Goal: Task Accomplishment & Management: Manage account settings

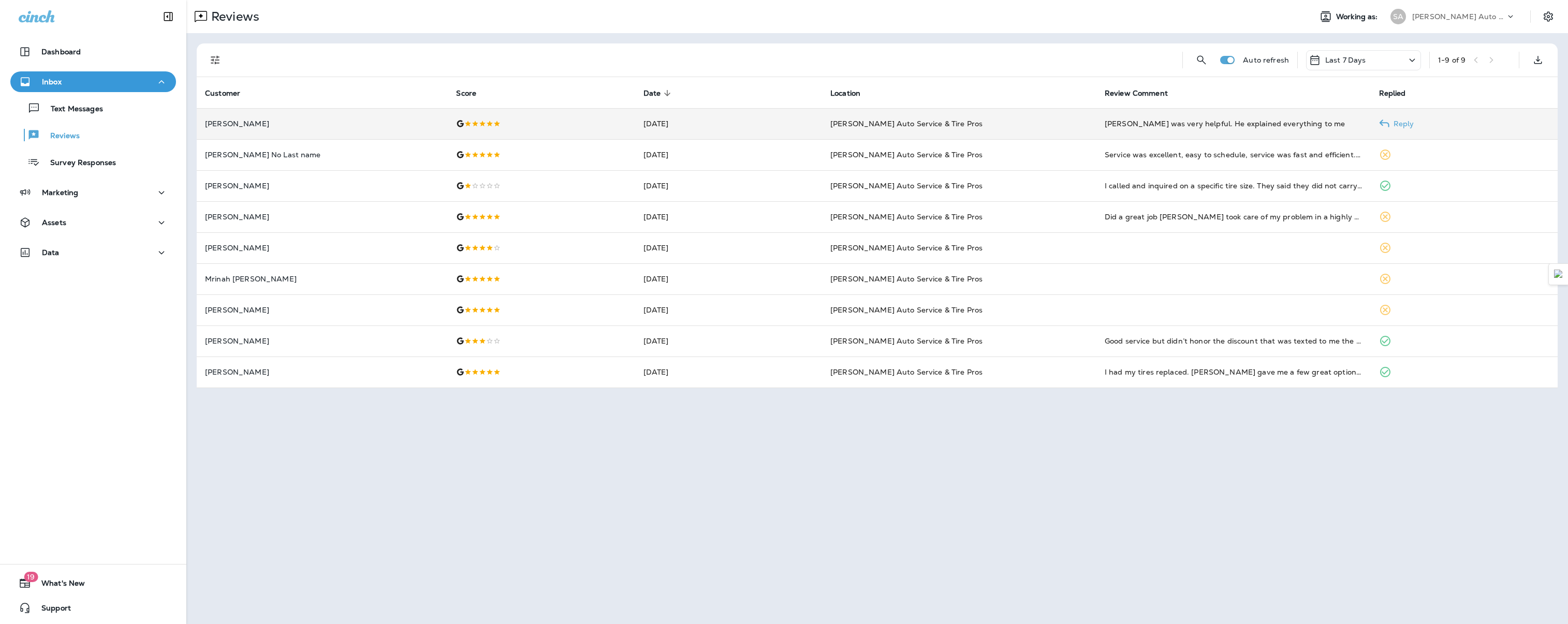
click at [1192, 118] on div "[PERSON_NAME] was very helpful. He explained everything to me" at bounding box center [1233, 124] width 258 height 11
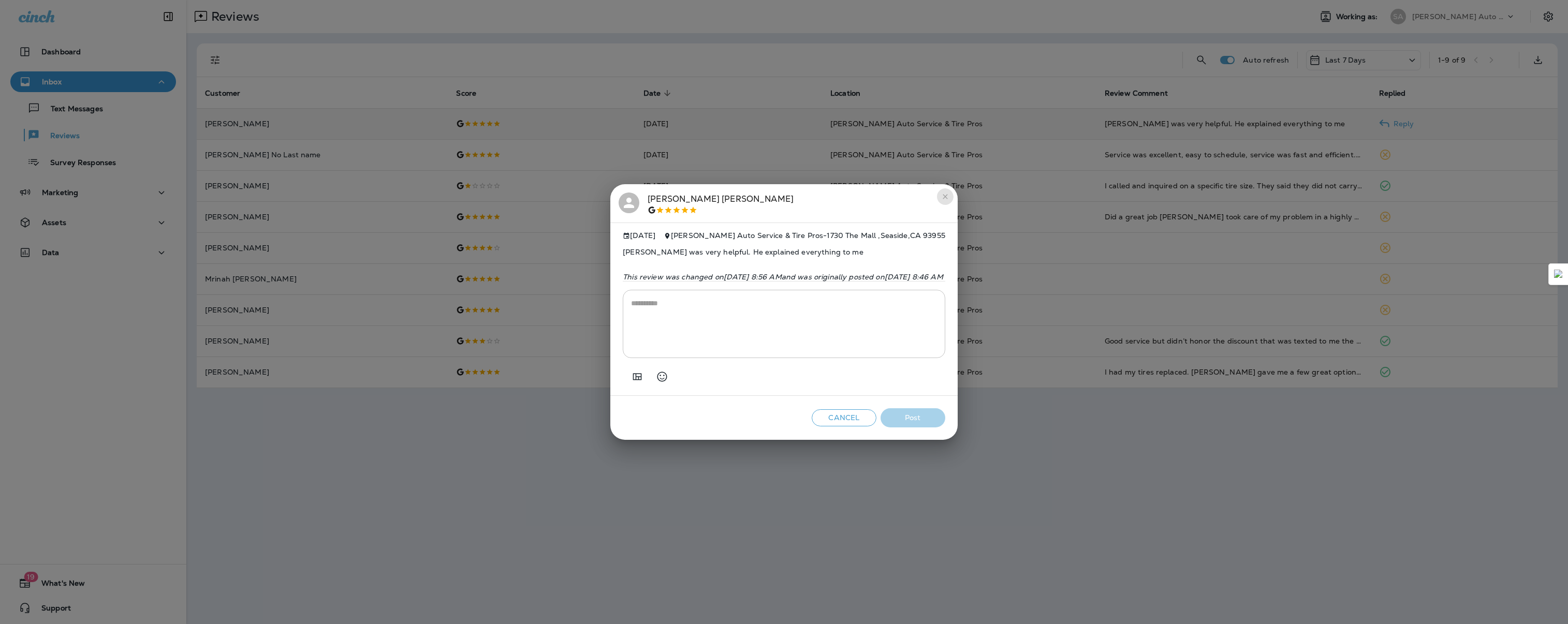
click at [947, 194] on icon "close" at bounding box center [945, 197] width 5 height 5
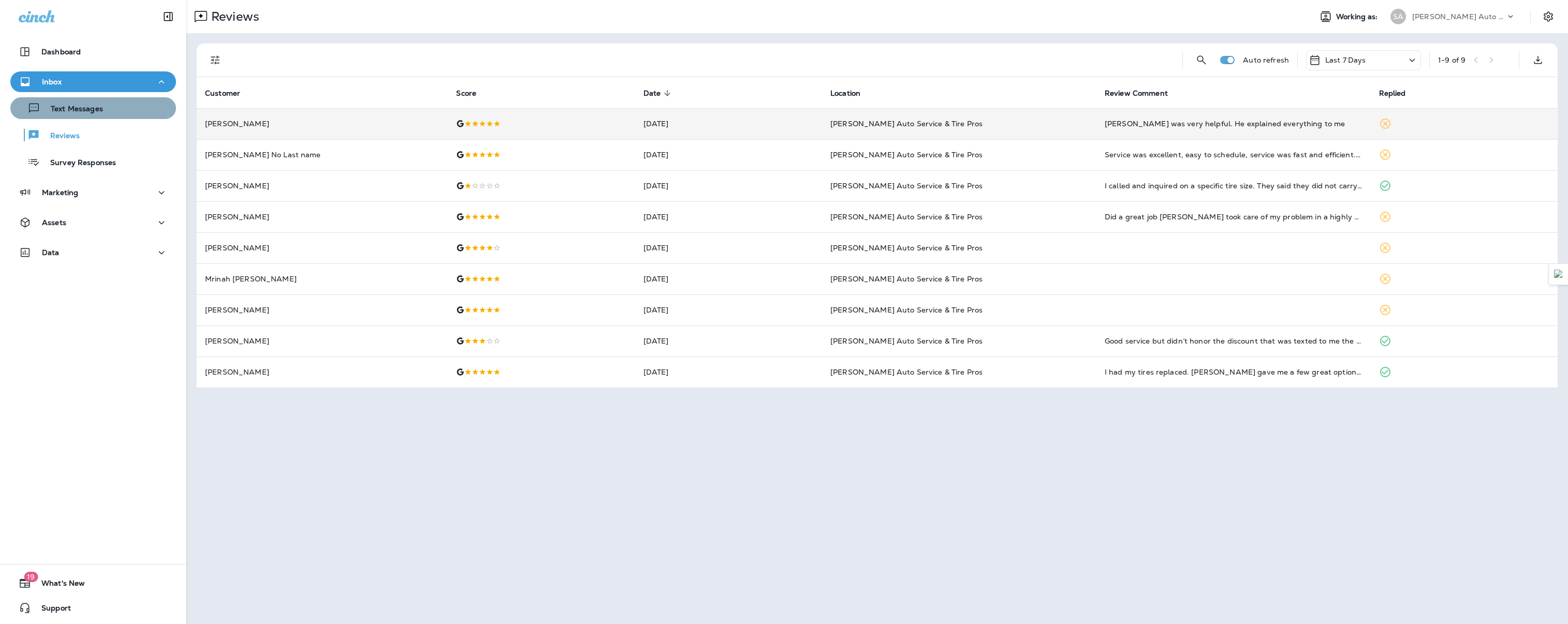
click at [96, 114] on p "Text Messages" at bounding box center [71, 109] width 63 height 10
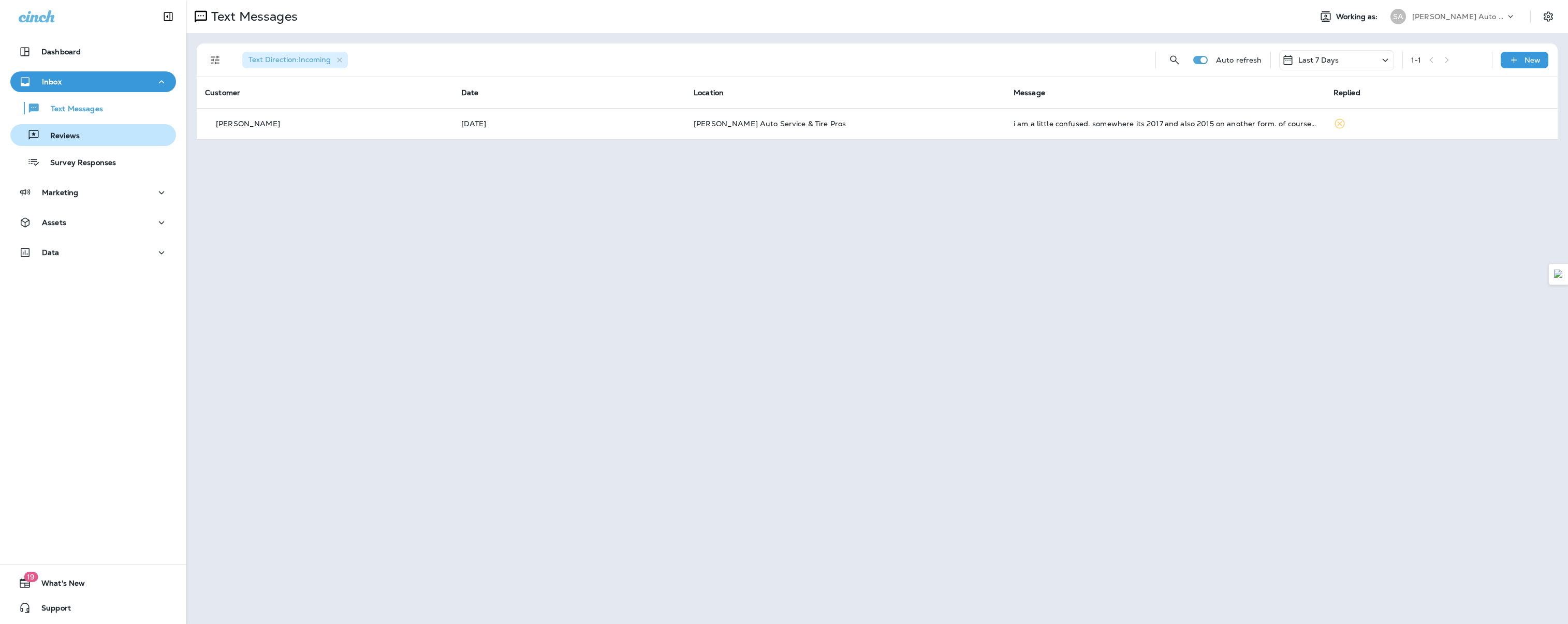
click at [87, 134] on div "Reviews" at bounding box center [93, 135] width 157 height 15
